Goal: Task Accomplishment & Management: Manage account settings

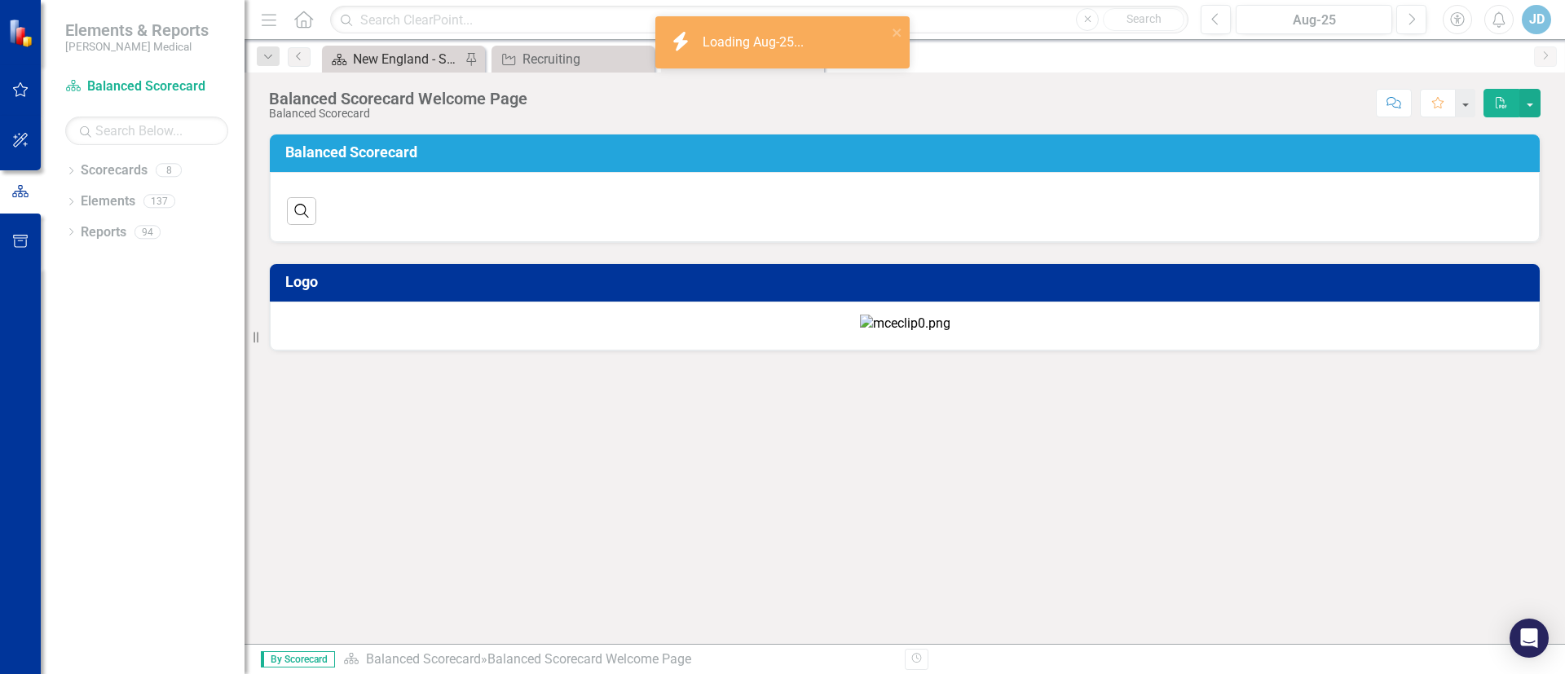
click at [403, 60] on div "New England - Sales - Overview Dashboard" at bounding box center [407, 59] width 108 height 20
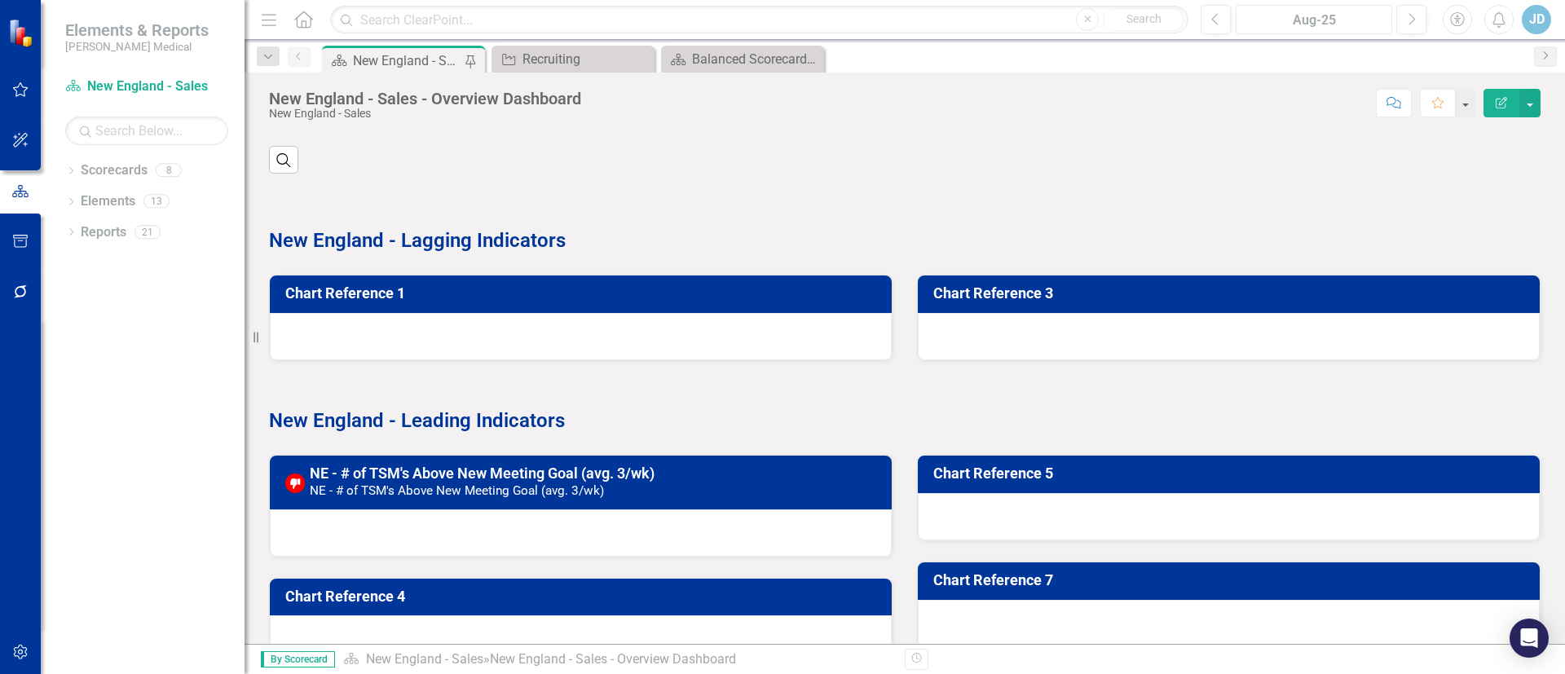
click at [1307, 19] on div "Aug-25" at bounding box center [1313, 21] width 145 height 20
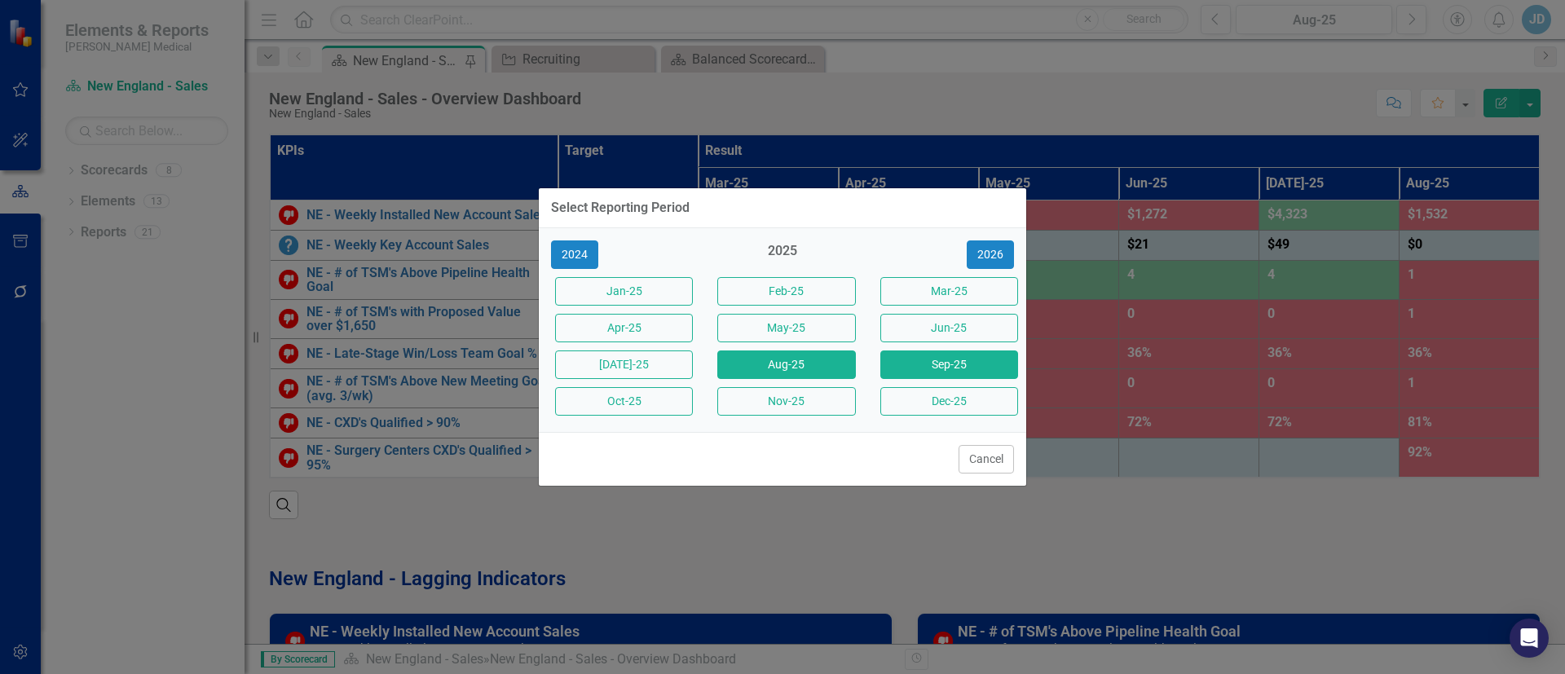
click at [931, 372] on button "Sep-25" at bounding box center [949, 364] width 138 height 29
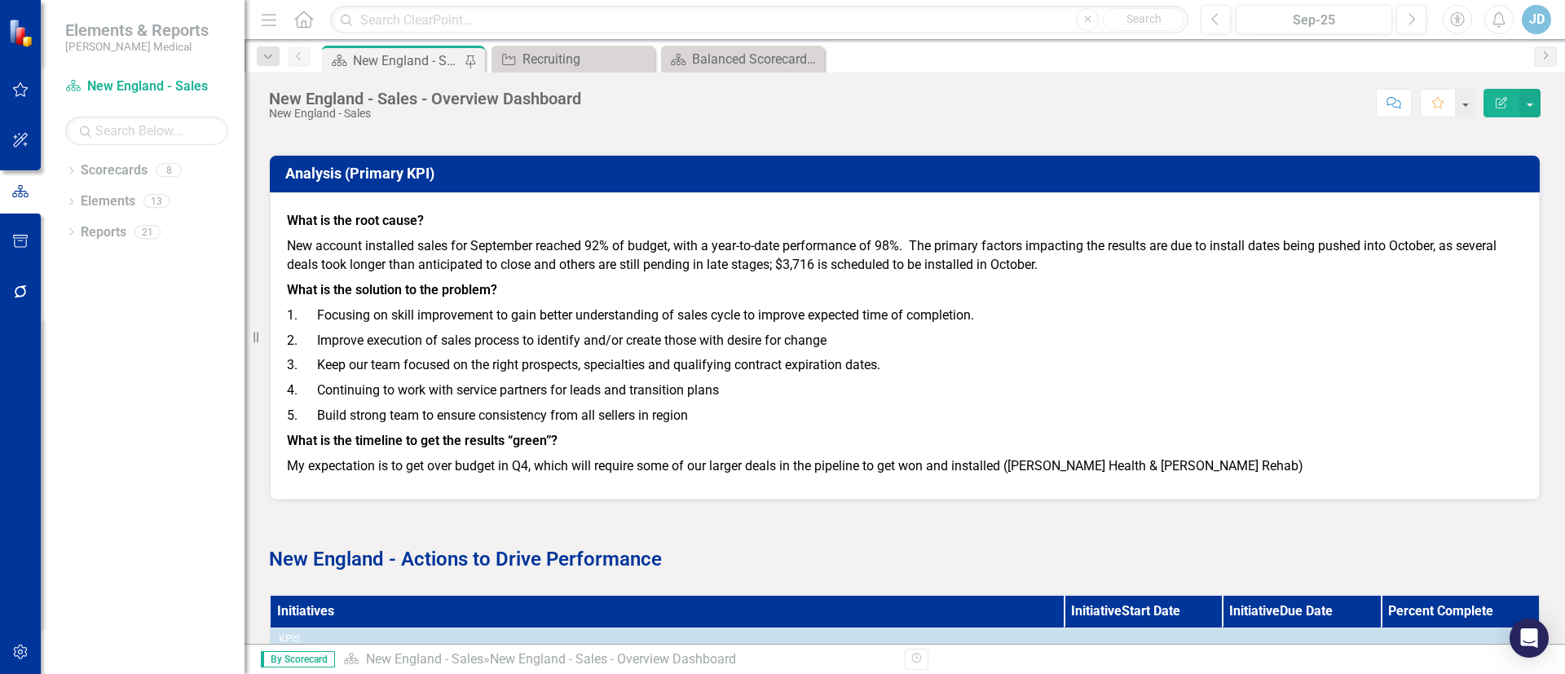
scroll to position [2195, 0]
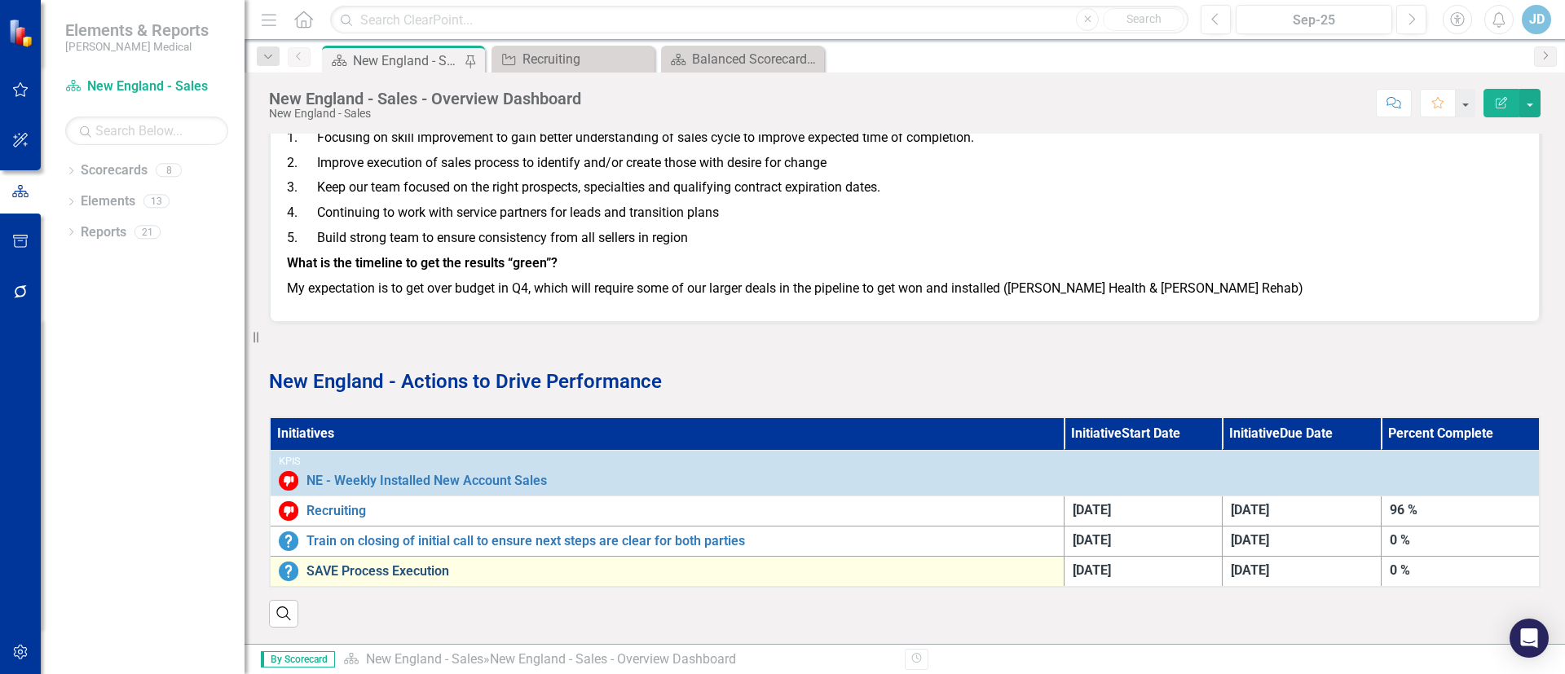
click at [427, 564] on link "SAVE Process Execution" at bounding box center [680, 571] width 749 height 15
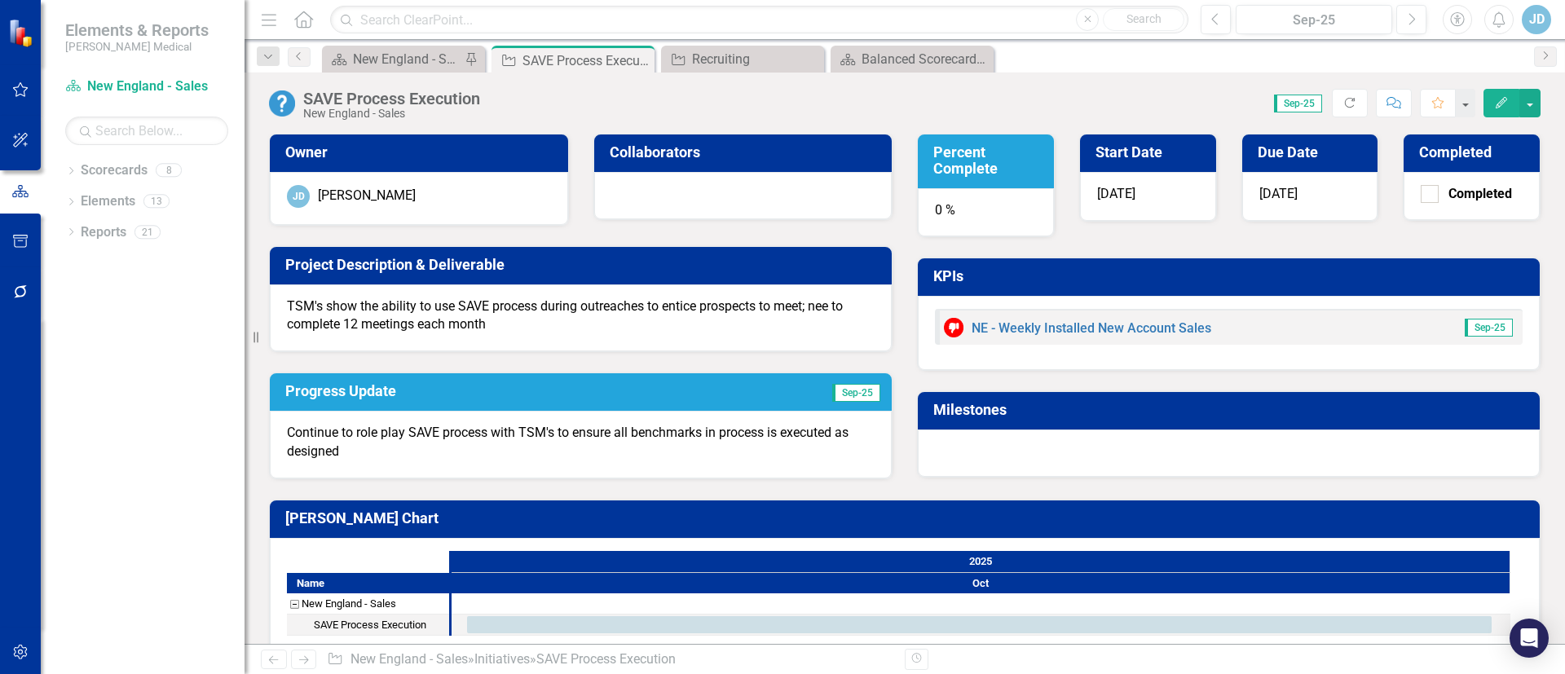
click at [546, 443] on p "Continue to role play SAVE process with TSM's to ensure all benchmarks in proce…" at bounding box center [581, 442] width 588 height 37
click at [336, 370] on div "Progress Update Sep-25 Continue to role play SAVE process with TSM's to ensure …" at bounding box center [581, 415] width 648 height 126
click at [336, 383] on h3 "Progress Update" at bounding box center [491, 391] width 412 height 16
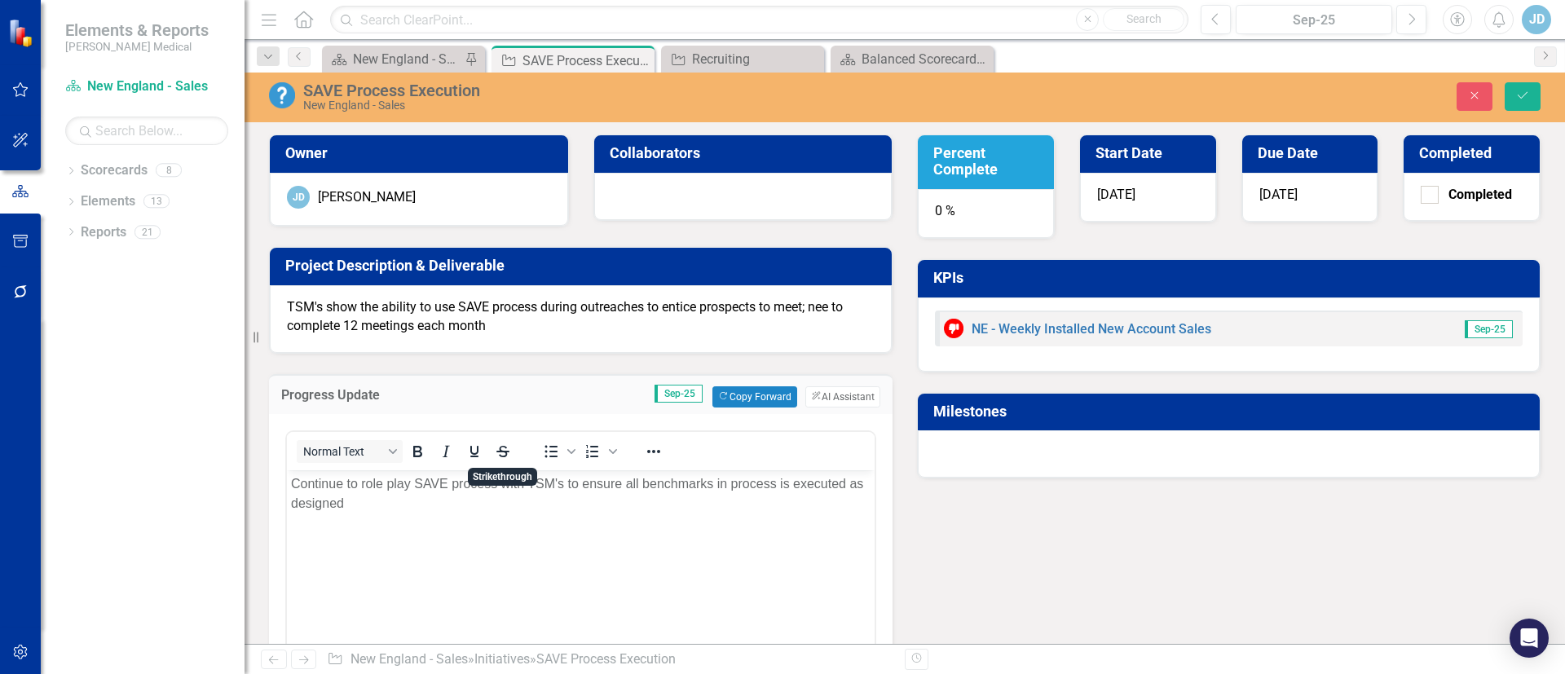
scroll to position [122, 0]
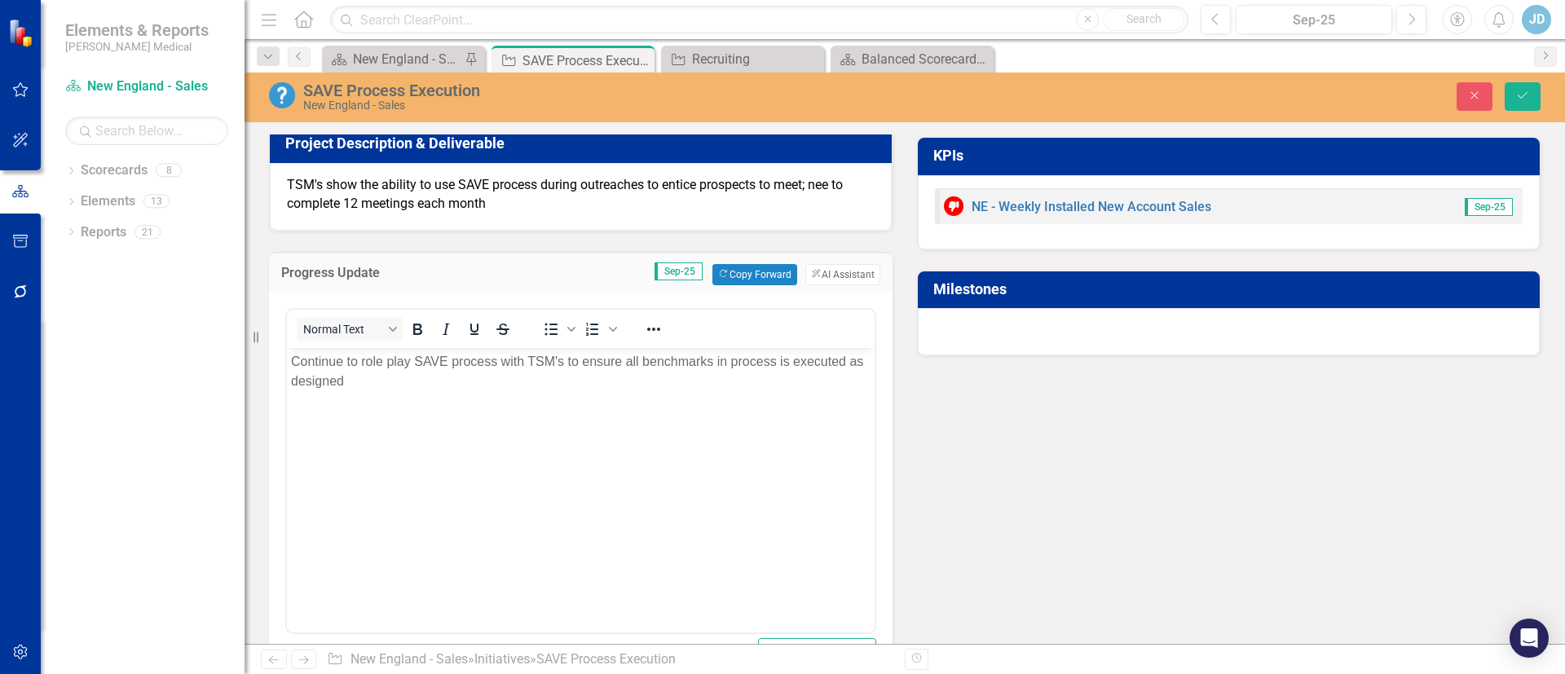
click at [381, 392] on body "Continue to role play SAVE process with TSM's to ensure all benchmarks in proce…" at bounding box center [581, 469] width 588 height 244
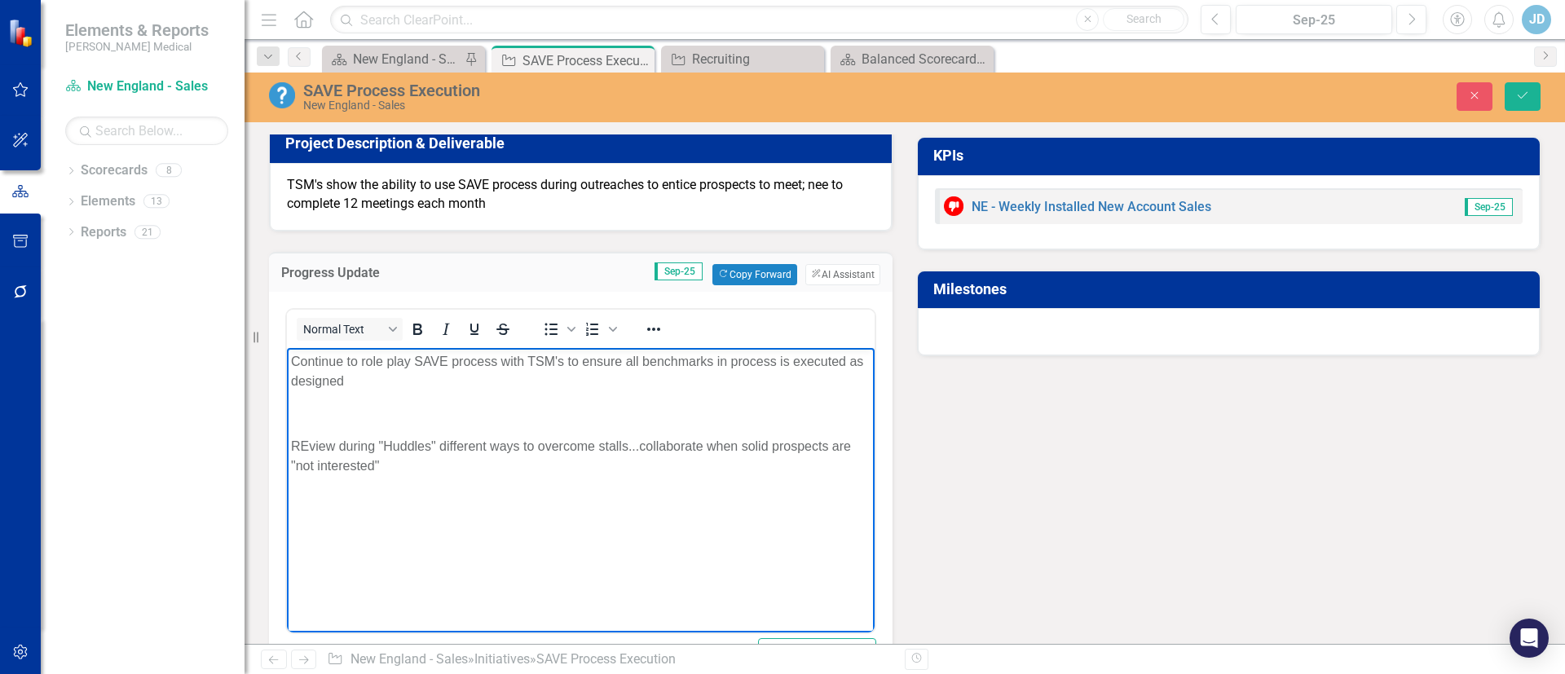
click at [589, 579] on body "Continue to role play SAVE process with TSM's to ensure all benchmarks in proce…" at bounding box center [581, 469] width 588 height 244
click at [1524, 99] on icon "Save" at bounding box center [1522, 95] width 15 height 11
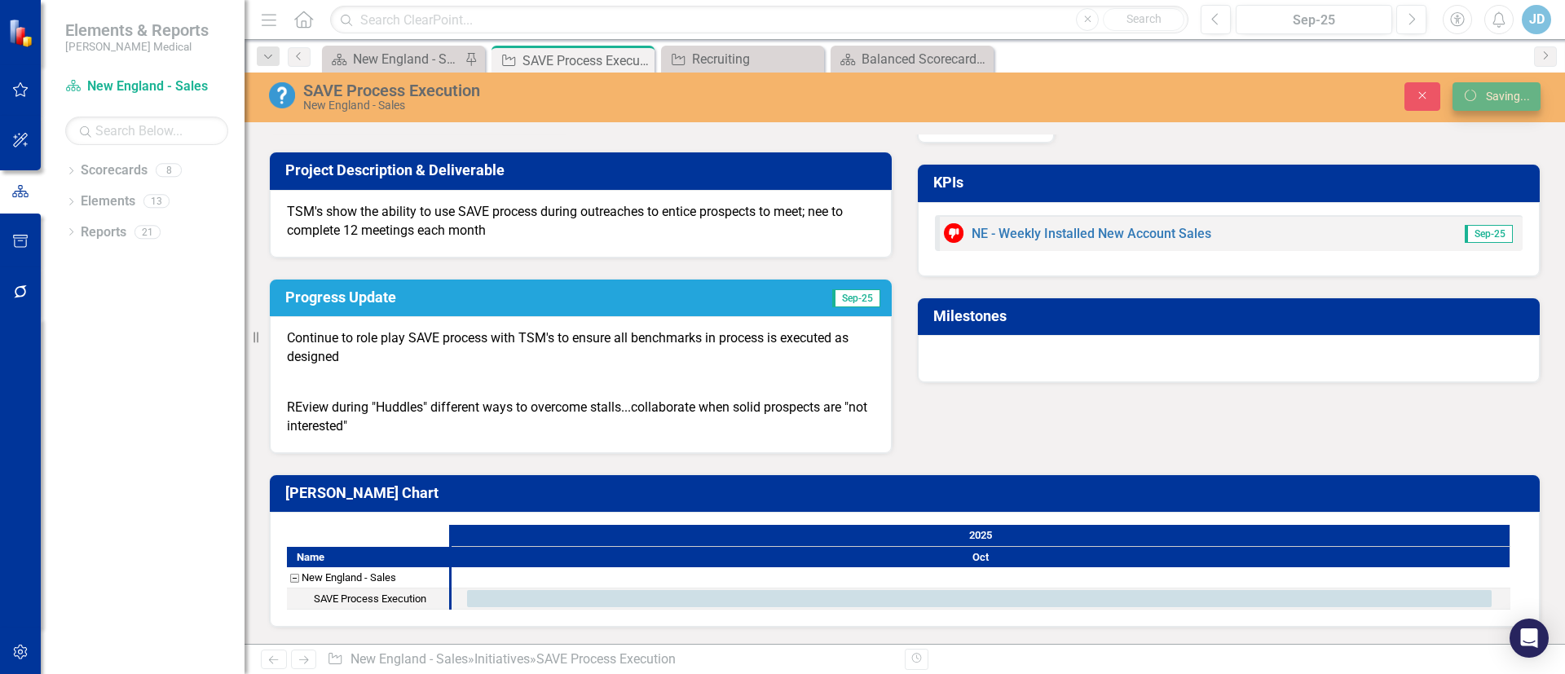
scroll to position [95, 0]
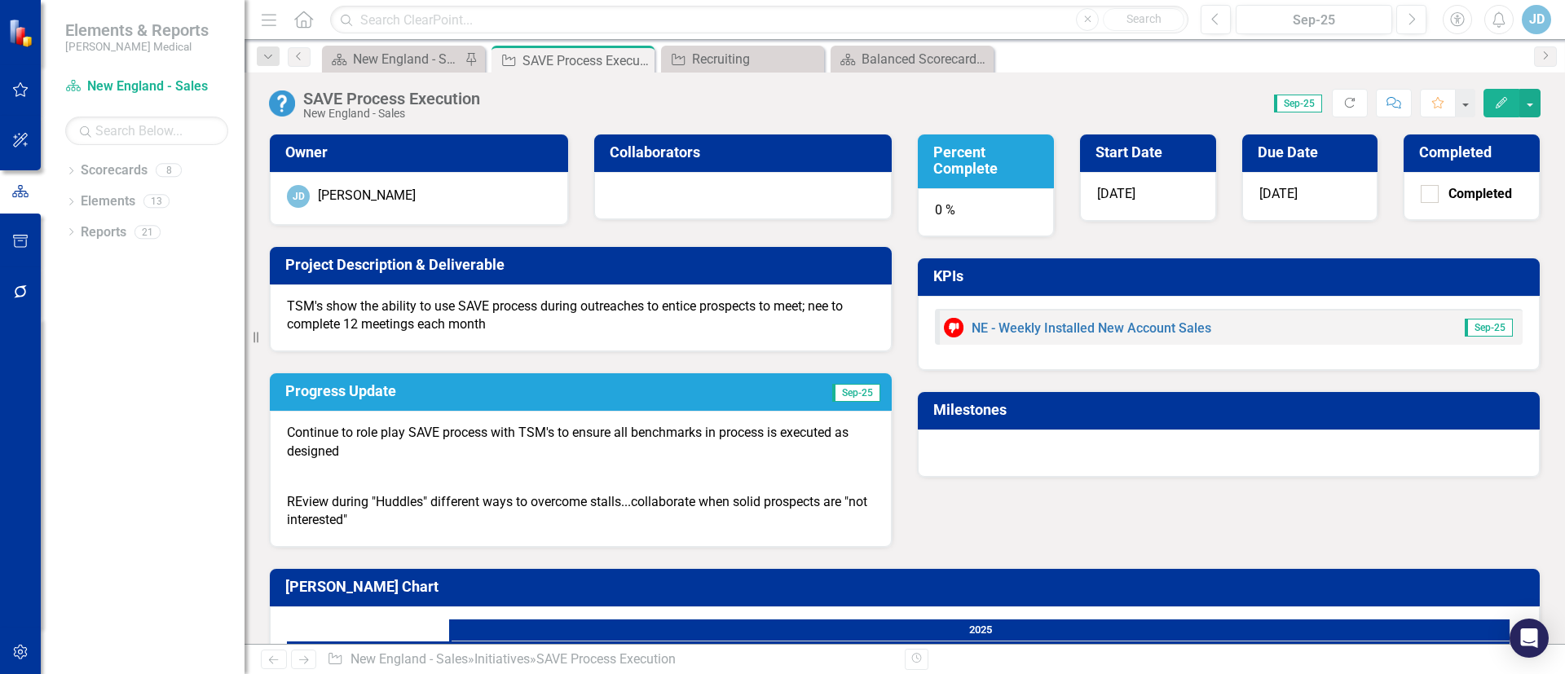
click at [1497, 103] on icon "Edit" at bounding box center [1501, 102] width 15 height 11
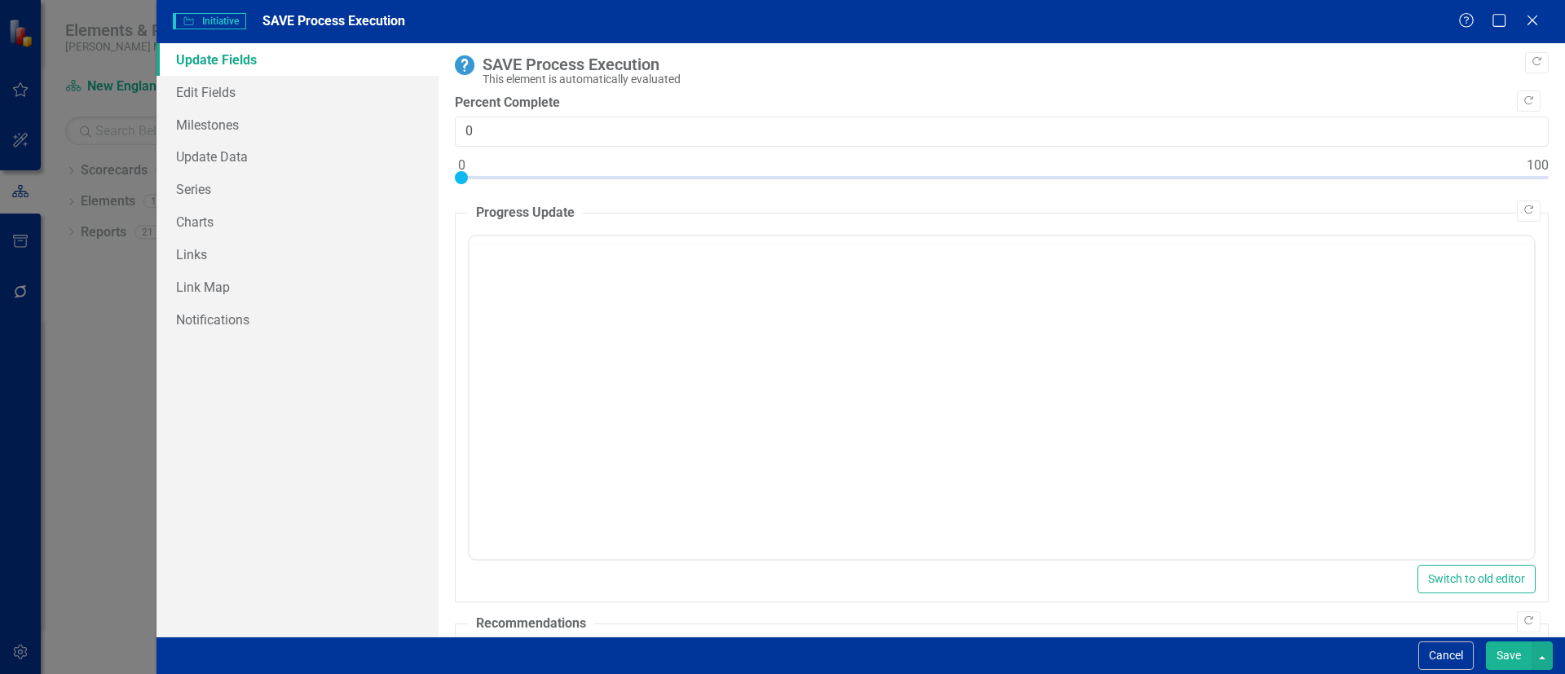
drag, startPoint x: 1525, startPoint y: 24, endPoint x: 632, endPoint y: 370, distance: 957.9
click at [1526, 22] on icon "Close" at bounding box center [1532, 20] width 16 height 13
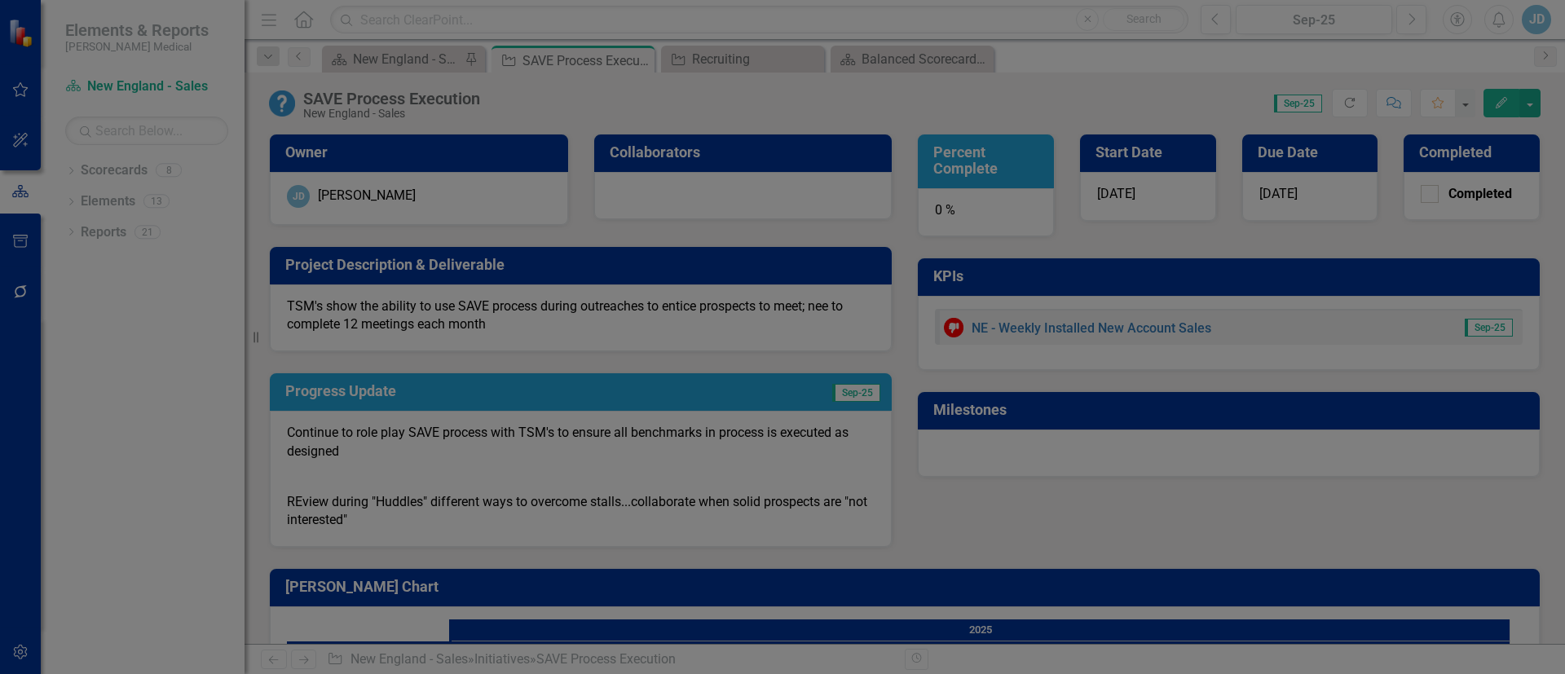
scroll to position [0, 0]
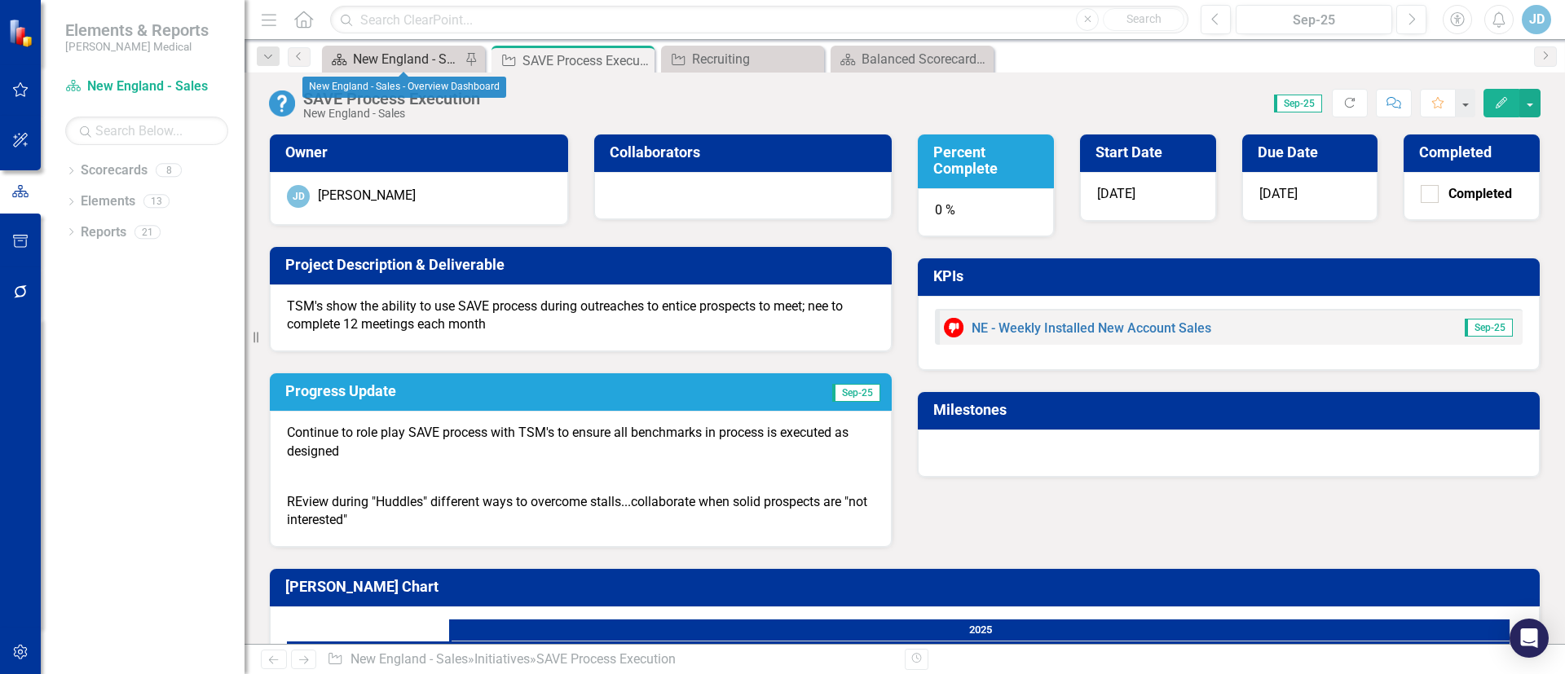
click at [407, 59] on div "New England - Sales - Overview Dashboard" at bounding box center [407, 59] width 108 height 20
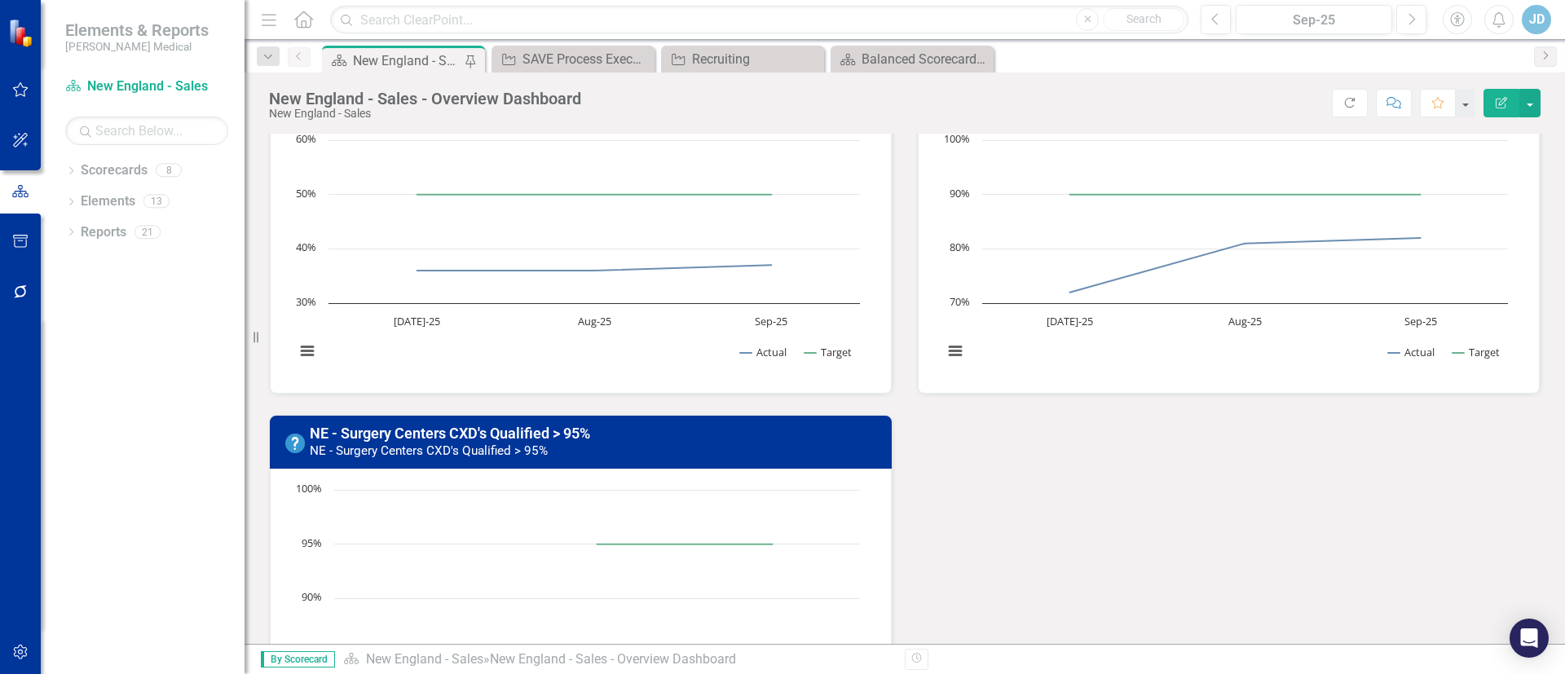
scroll to position [1345, 0]
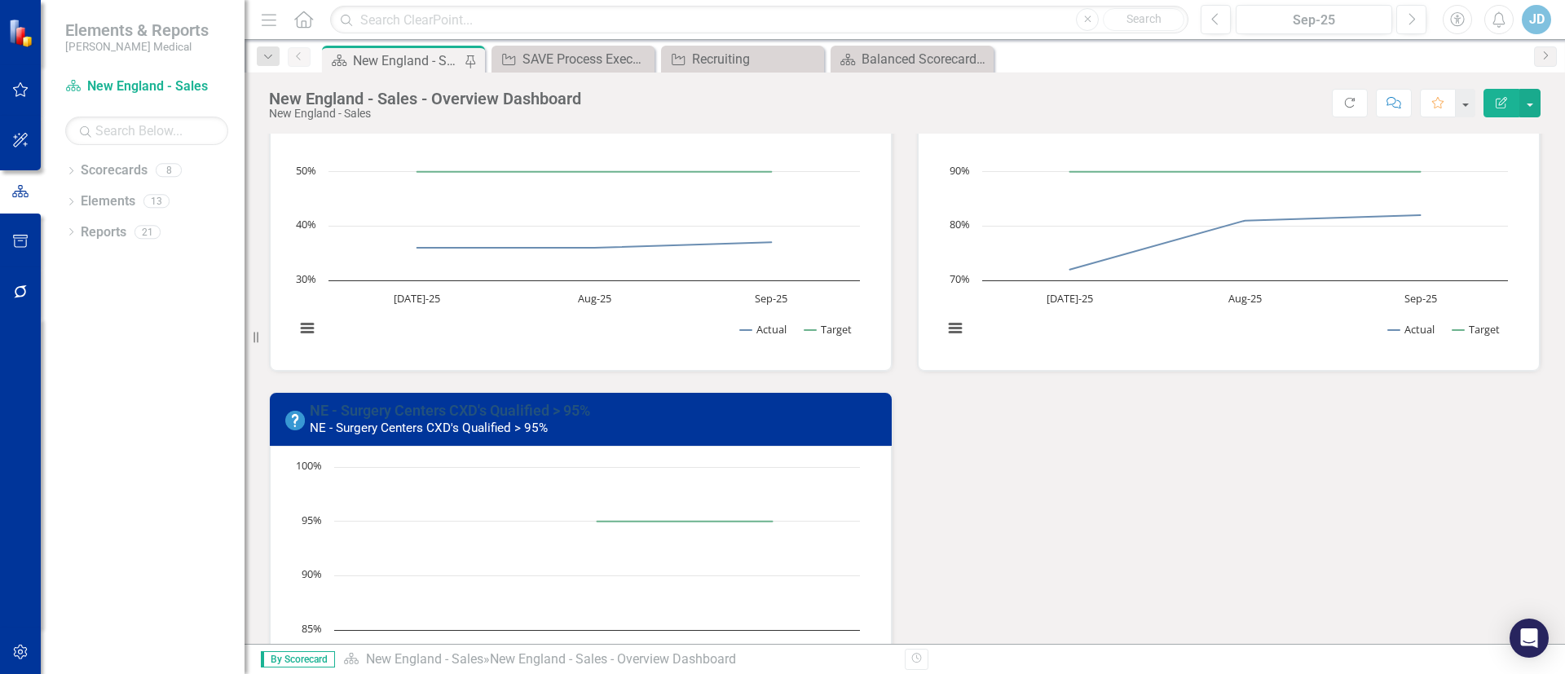
click at [489, 411] on link "NE - Surgery Centers CXD's Qualified > 95%" at bounding box center [450, 410] width 280 height 17
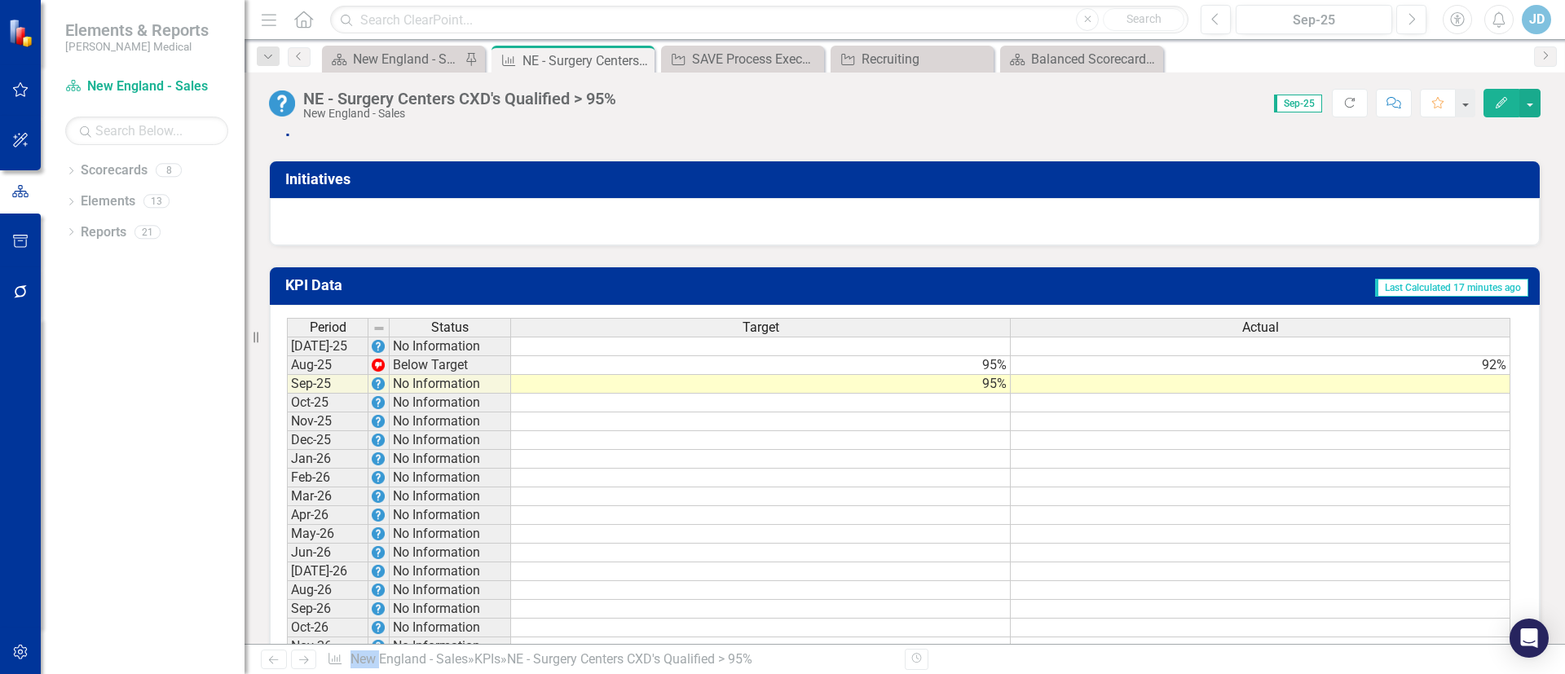
scroll to position [1074, 0]
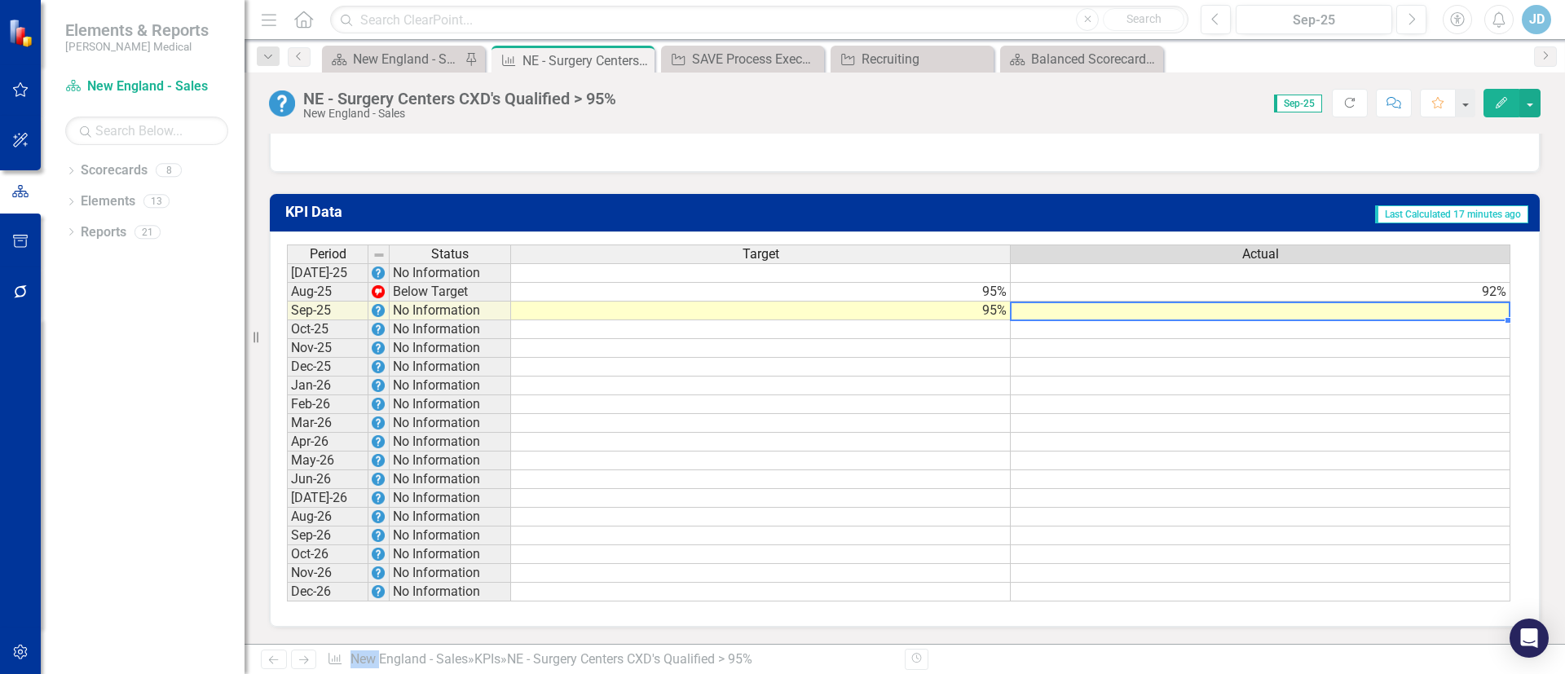
drag, startPoint x: 1434, startPoint y: 319, endPoint x: 1443, endPoint y: 315, distance: 9.5
click at [1434, 318] on td at bounding box center [1260, 311] width 500 height 19
click at [1467, 309] on td at bounding box center [1260, 311] width 500 height 19
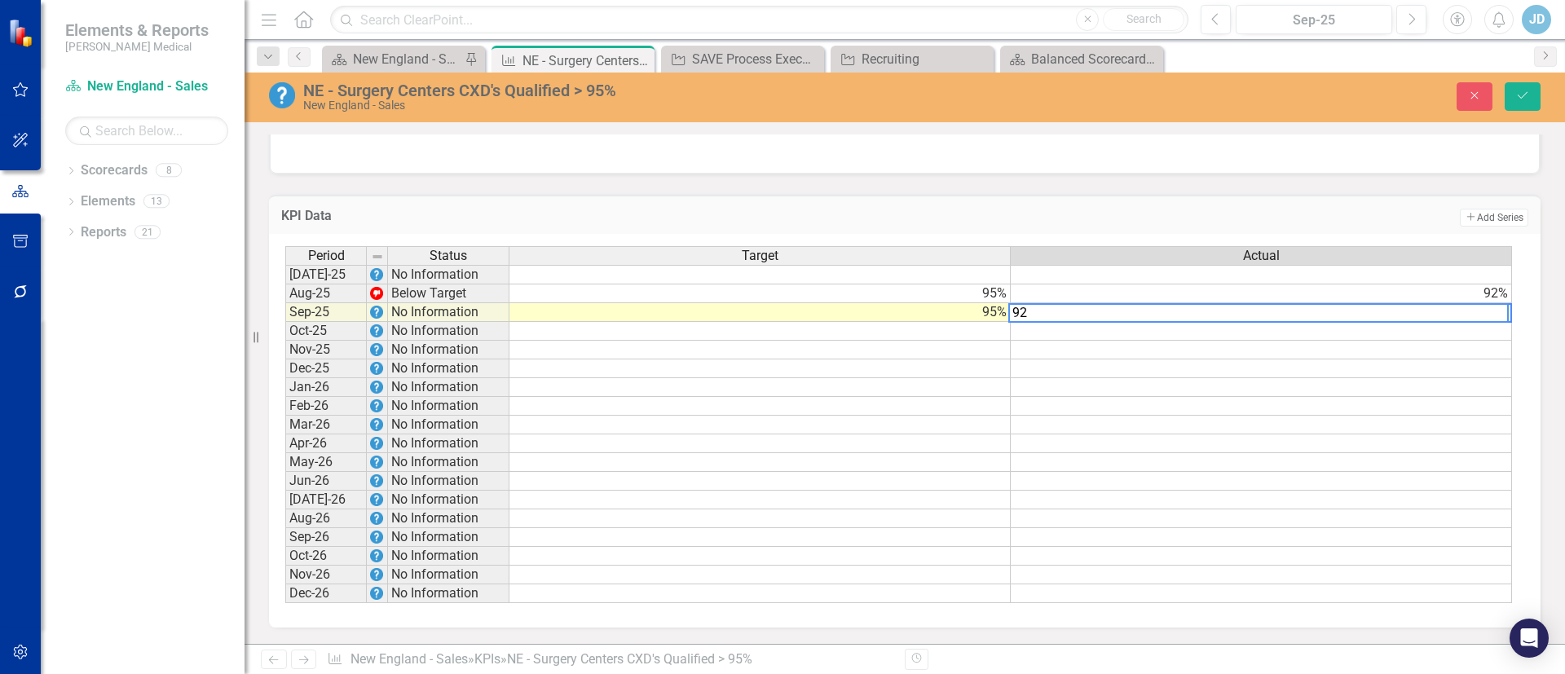
type textarea "92"
click at [1284, 424] on td at bounding box center [1260, 425] width 501 height 19
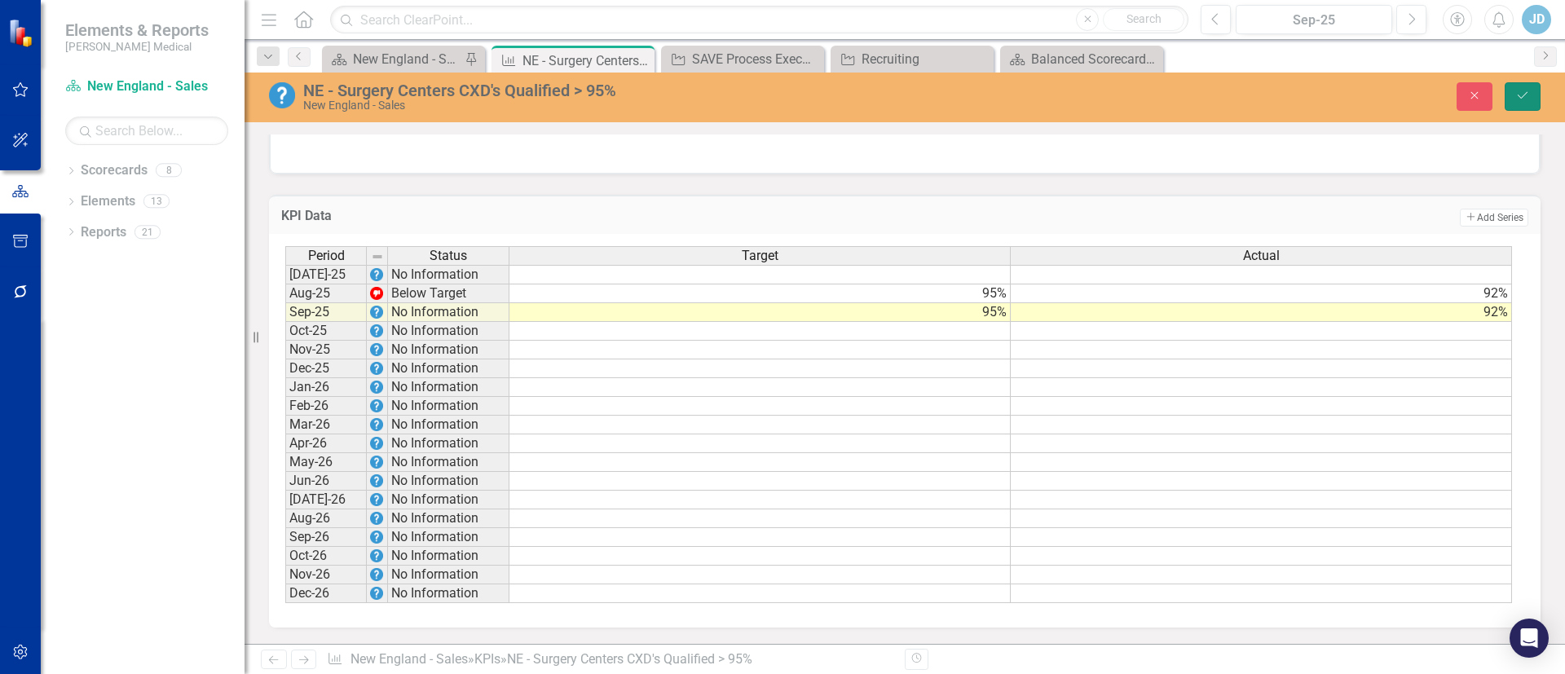
click at [1530, 97] on button "Save" at bounding box center [1522, 96] width 36 height 29
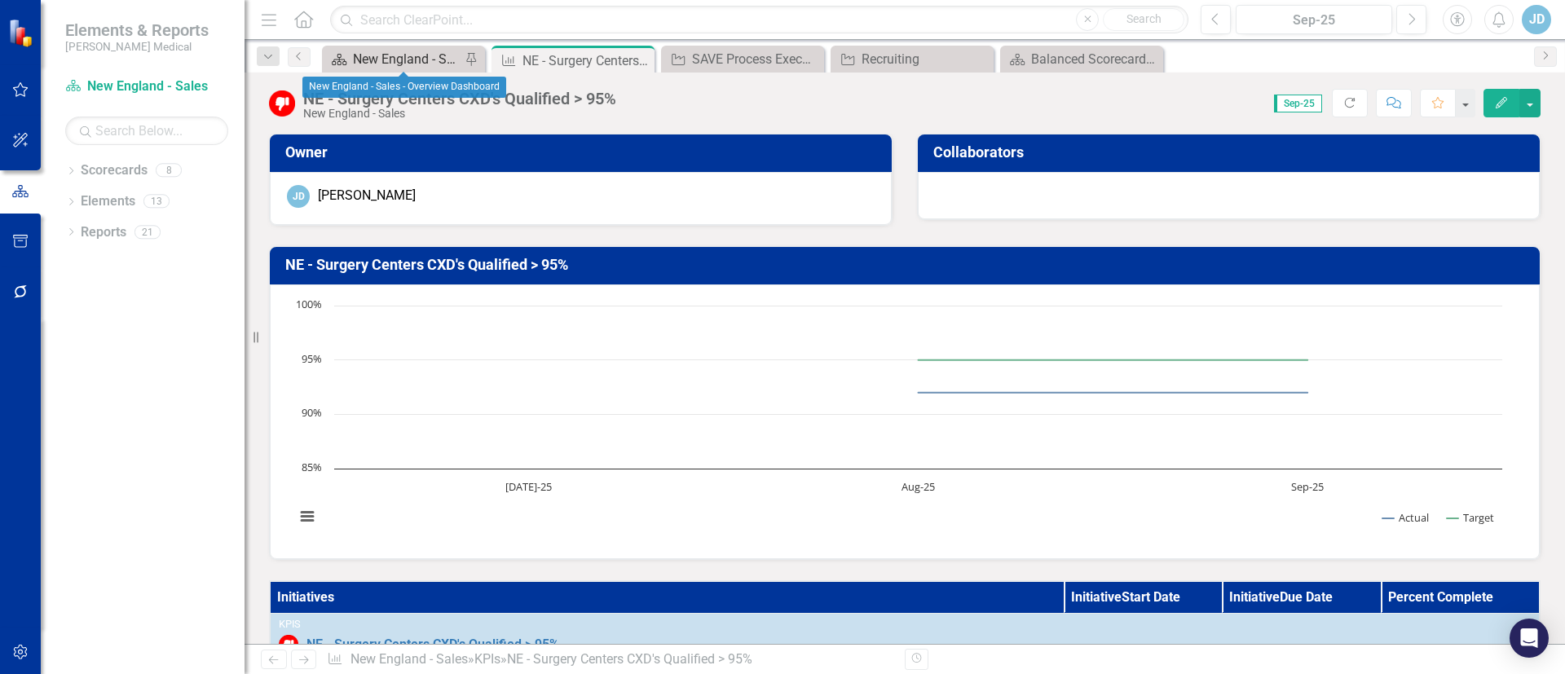
click at [409, 60] on div "New England - Sales - Overview Dashboard" at bounding box center [407, 59] width 108 height 20
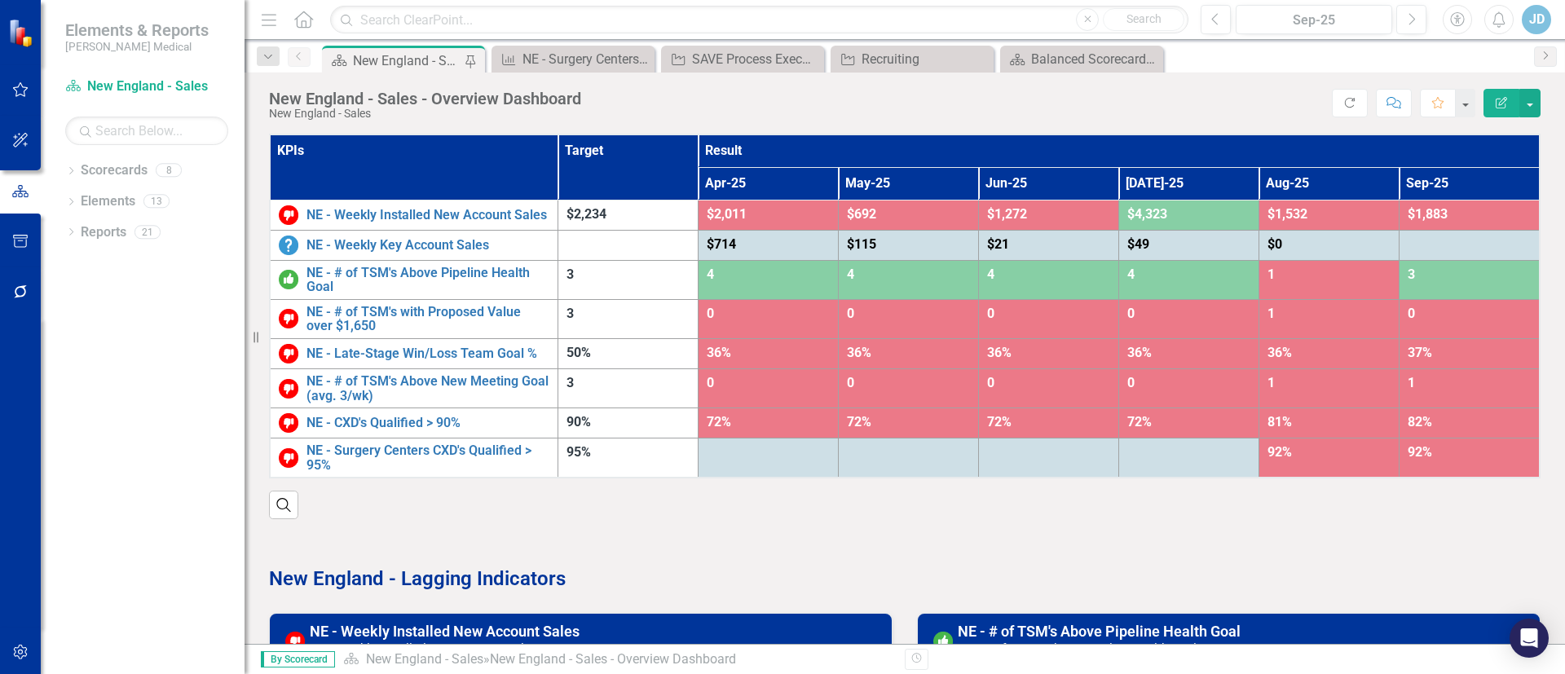
click at [401, 56] on div "New England - Sales - Overview Dashboard" at bounding box center [407, 61] width 108 height 20
click at [635, 55] on icon "Close" at bounding box center [640, 59] width 16 height 13
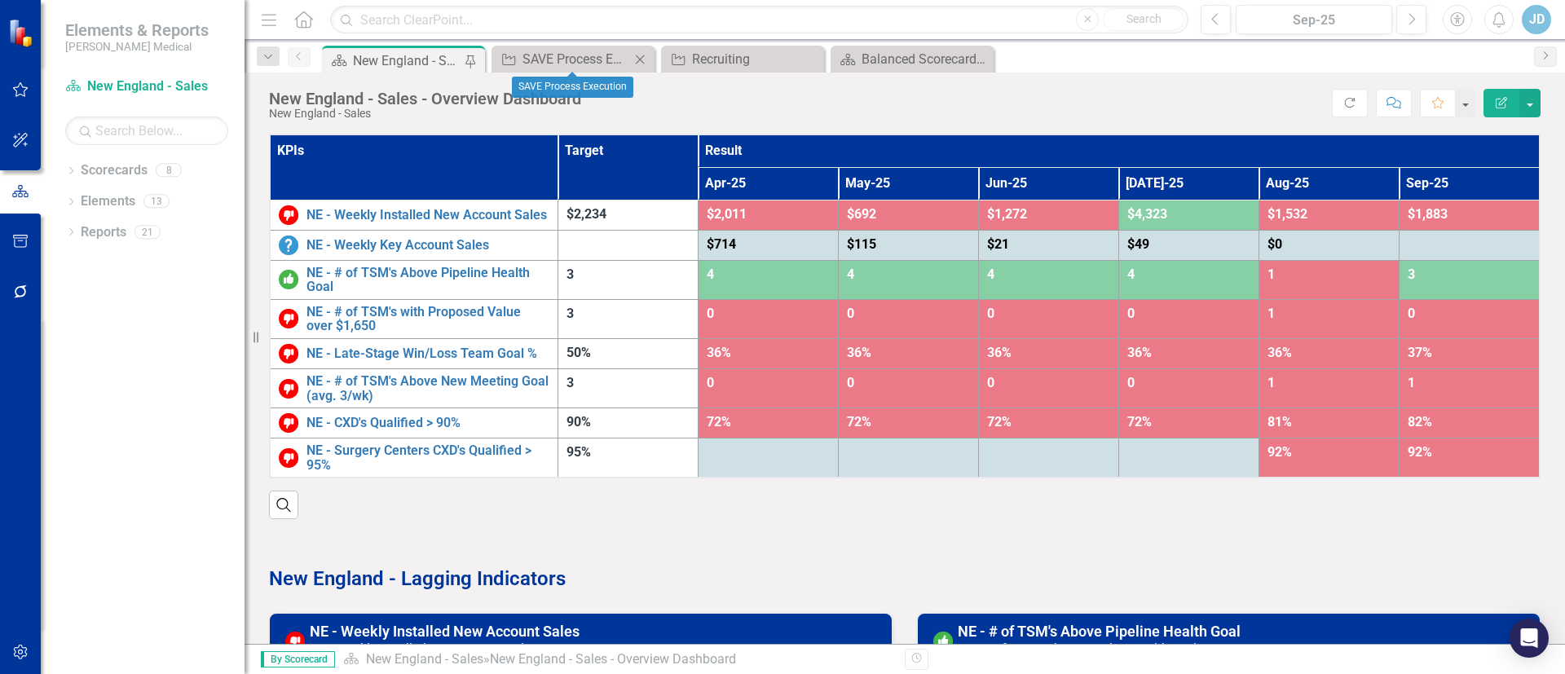
click at [636, 57] on icon "Close" at bounding box center [640, 59] width 16 height 13
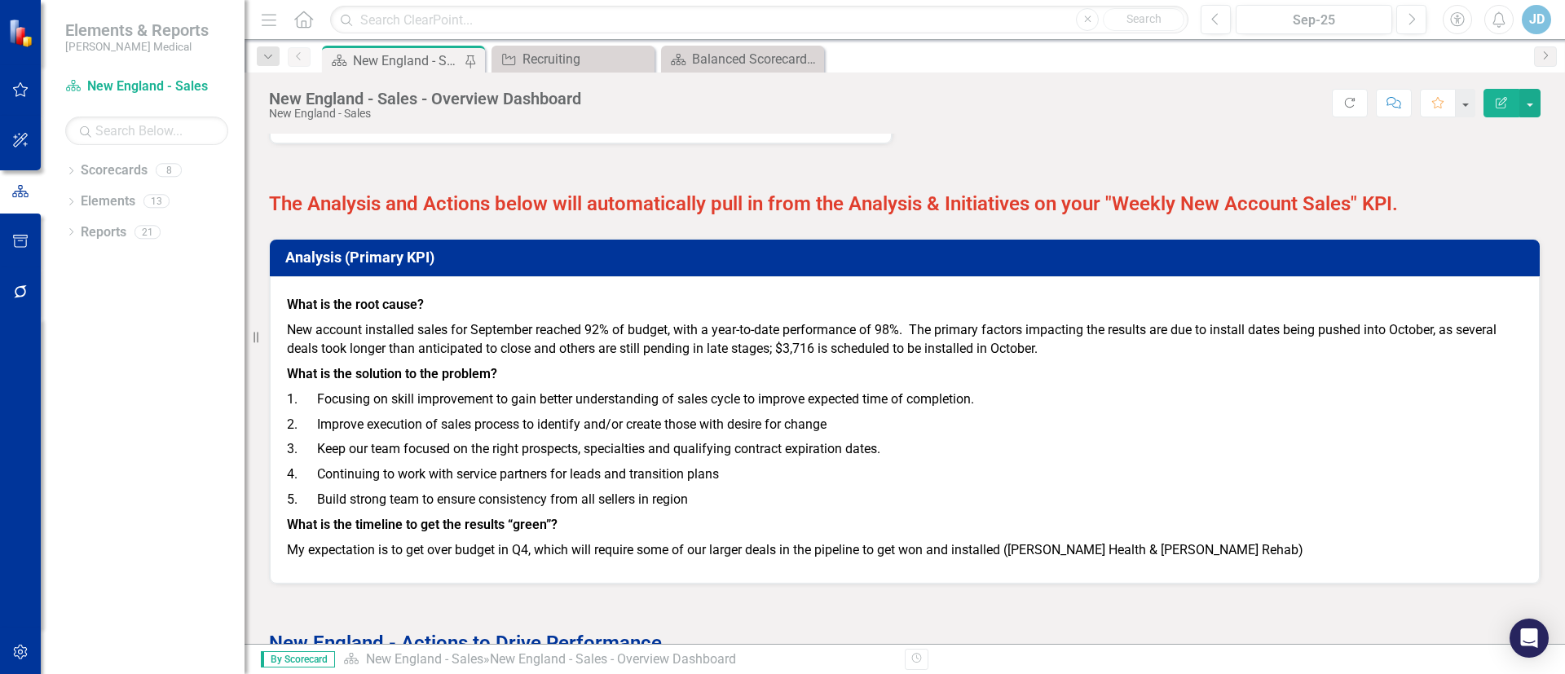
scroll to position [2195, 0]
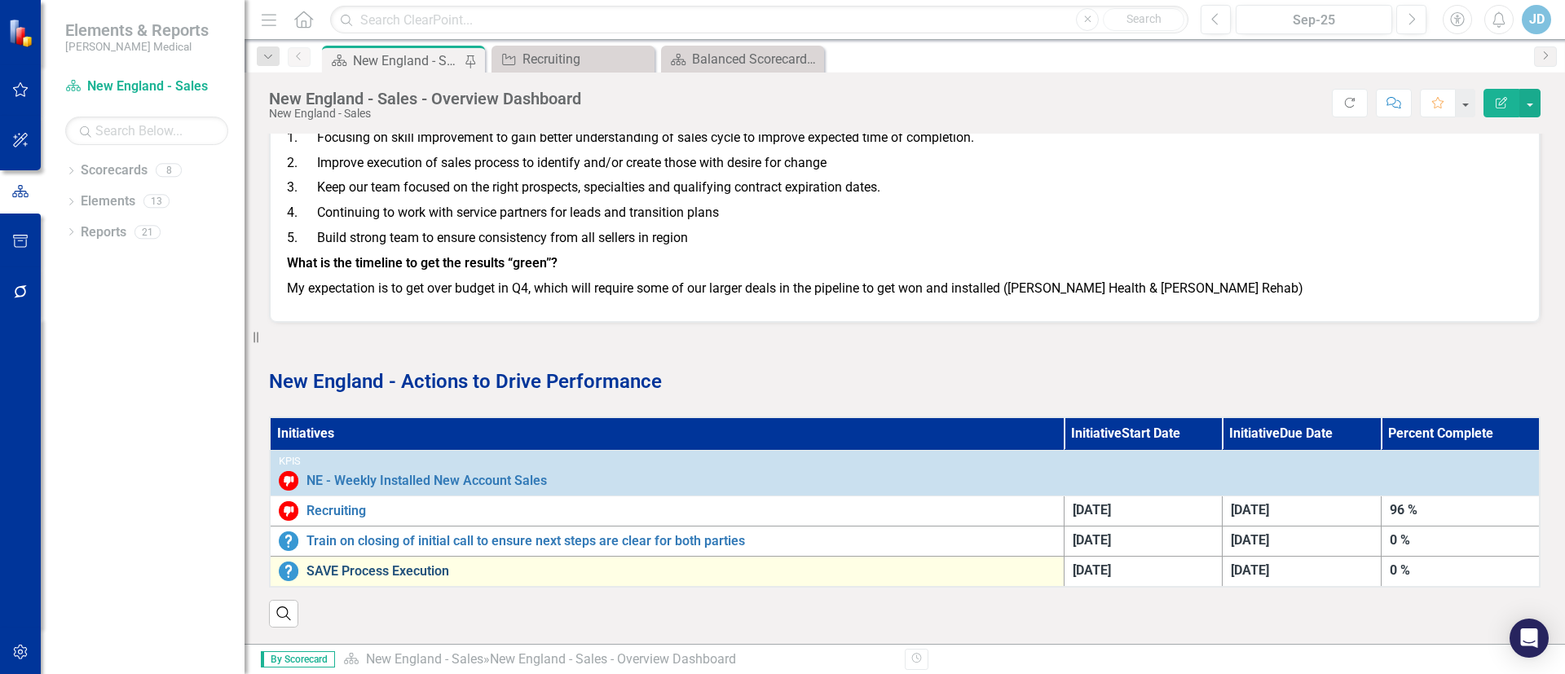
click at [381, 564] on link "SAVE Process Execution" at bounding box center [680, 571] width 749 height 15
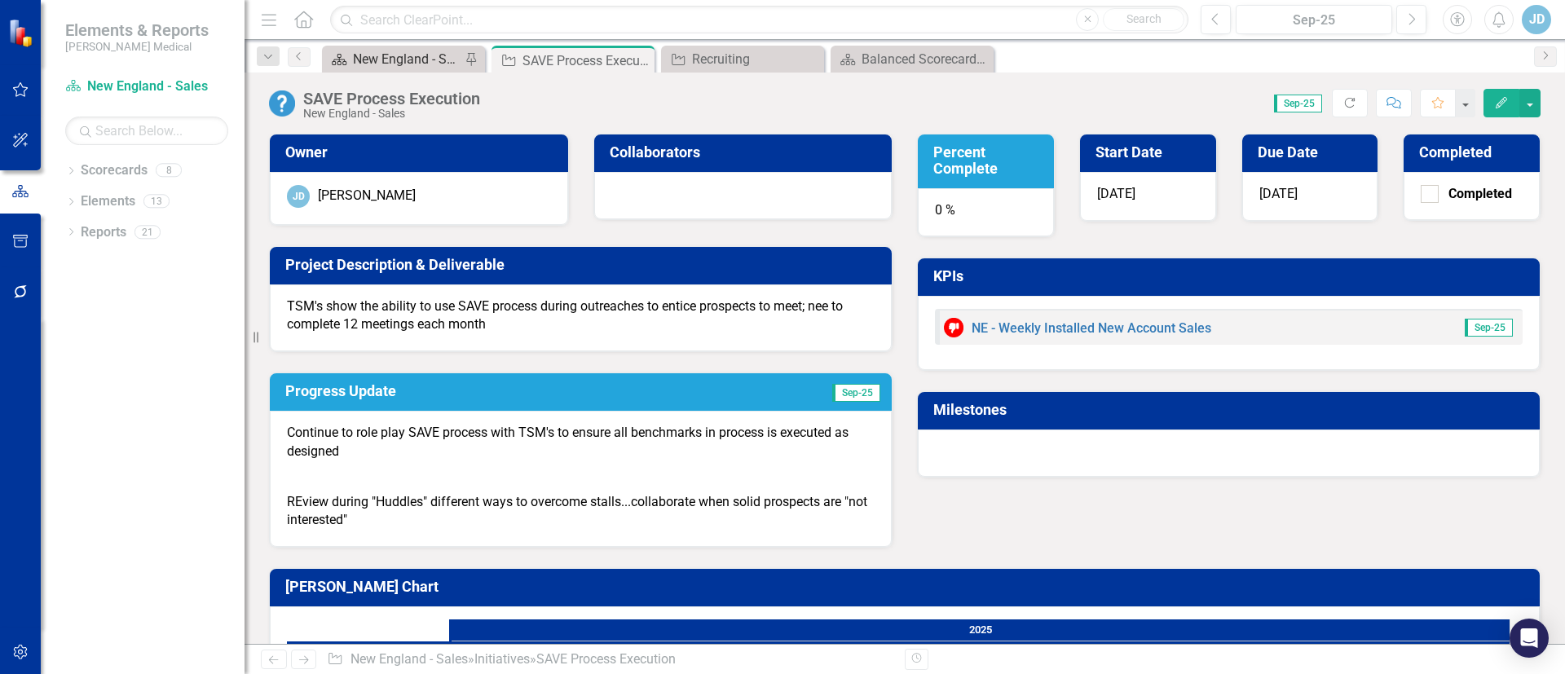
click at [372, 55] on div "New England - Sales - Overview Dashboard" at bounding box center [407, 59] width 108 height 20
